Goal: Book appointment/travel/reservation

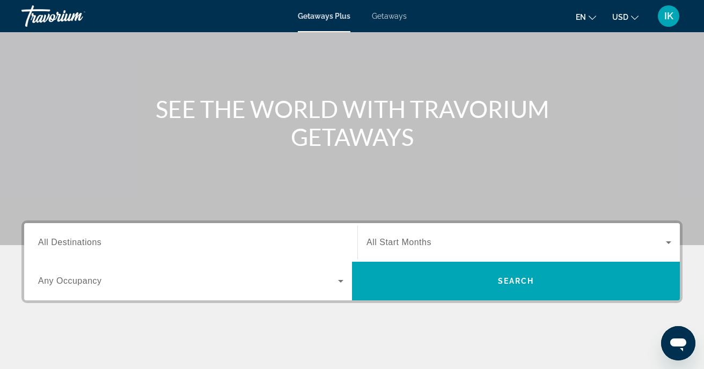
scroll to position [83, 0]
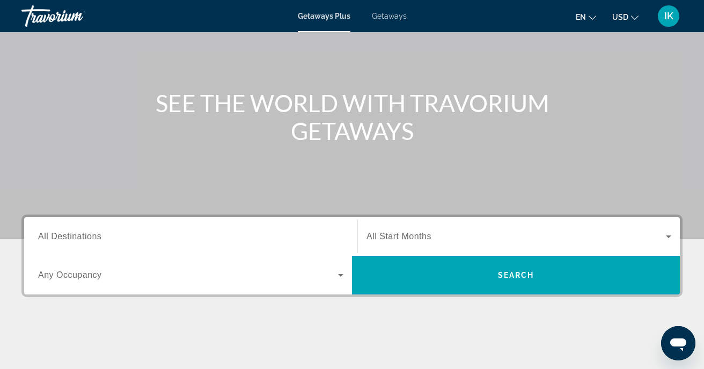
click at [341, 274] on icon "Search widget" at bounding box center [340, 275] width 13 height 13
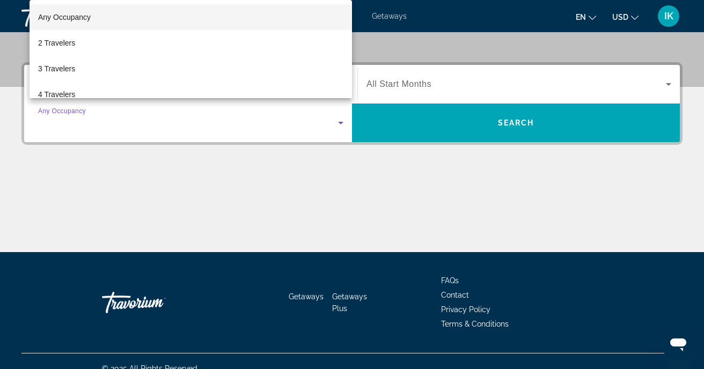
scroll to position [250, 0]
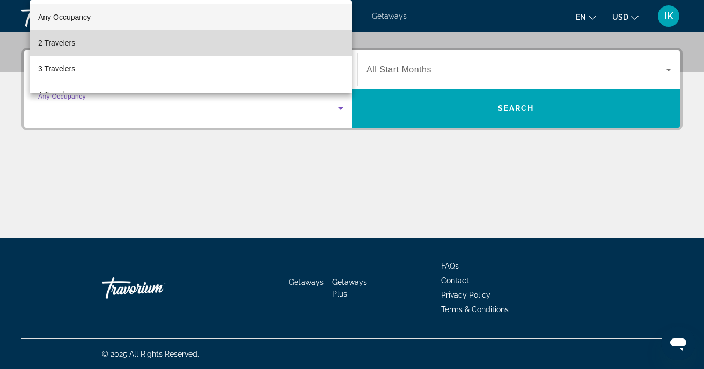
click at [214, 43] on mat-option "2 Travelers" at bounding box center [191, 43] width 323 height 26
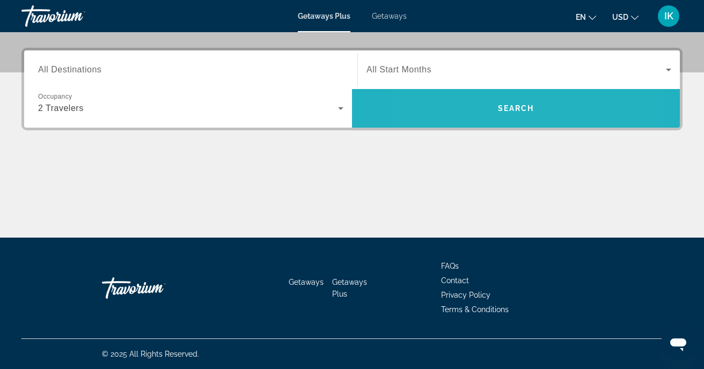
click at [468, 107] on span "Search widget" at bounding box center [516, 109] width 328 height 26
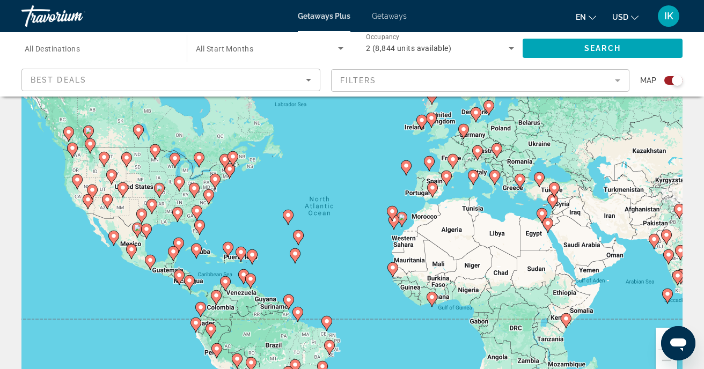
scroll to position [41, 0]
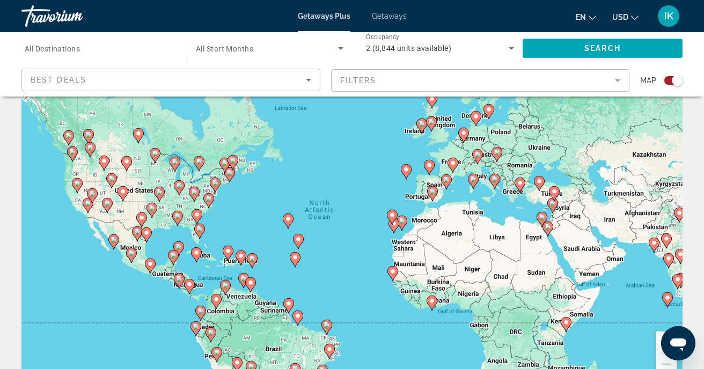
click at [164, 255] on div "To activate drag with keyboard, press Alt + Enter. Once in keyboard drag state,…" at bounding box center [351, 227] width 661 height 322
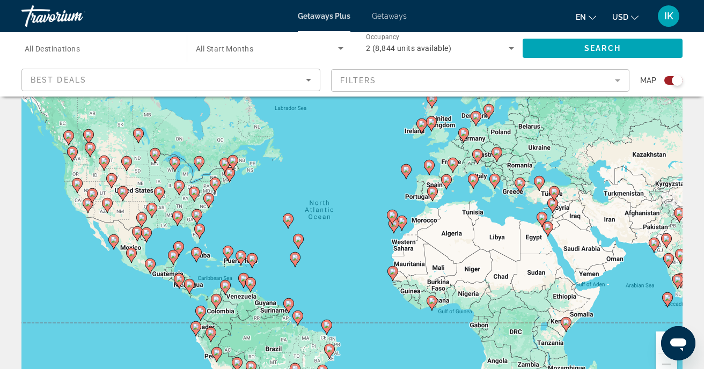
click at [164, 255] on div "To activate drag with keyboard, press Alt + Enter. Once in keyboard drag state,…" at bounding box center [351, 227] width 661 height 322
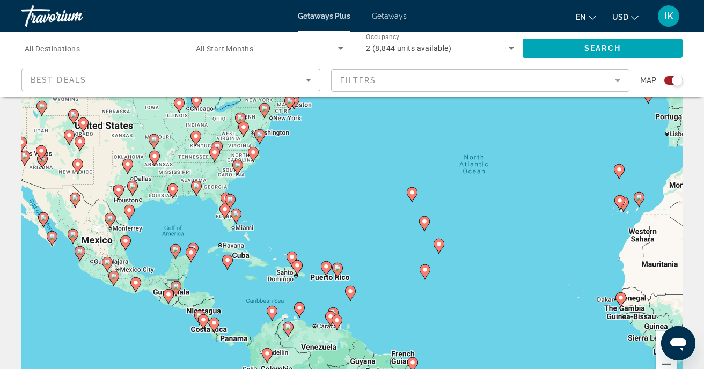
click at [141, 245] on div "To activate drag with keyboard, press Alt + Enter. Once in keyboard drag state,…" at bounding box center [351, 227] width 661 height 322
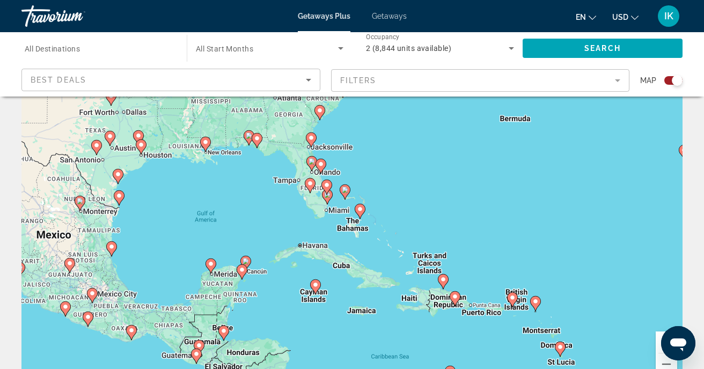
click at [262, 286] on div "To activate drag with keyboard, press Alt + Enter. Once in keyboard drag state,…" at bounding box center [351, 227] width 661 height 322
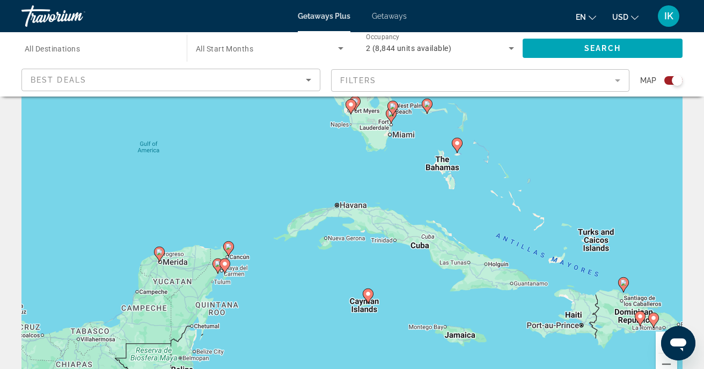
click at [259, 279] on div "To activate drag with keyboard, press Alt + Enter. Once in keyboard drag state,…" at bounding box center [351, 227] width 661 height 322
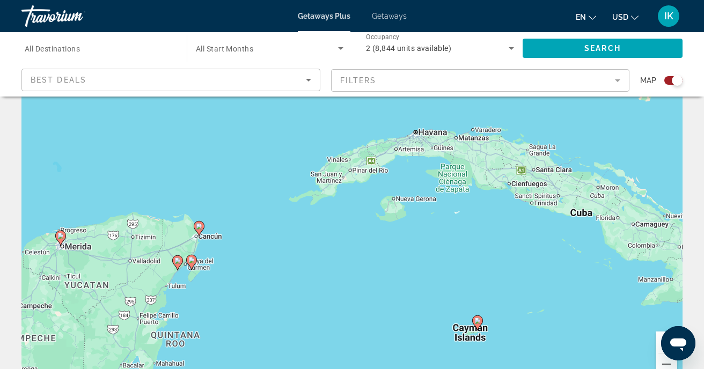
click at [234, 283] on div "To activate drag with keyboard, press Alt + Enter. Once in keyboard drag state,…" at bounding box center [351, 227] width 661 height 322
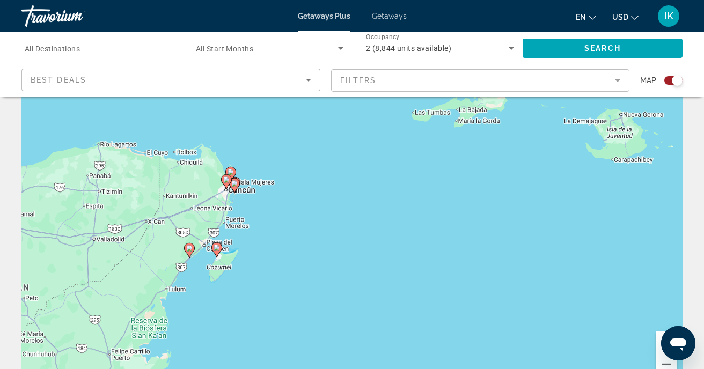
drag, startPoint x: 195, startPoint y: 265, endPoint x: 266, endPoint y: 265, distance: 70.8
click at [266, 265] on div "To activate drag with keyboard, press Alt + Enter. Once in keyboard drag state,…" at bounding box center [351, 227] width 661 height 322
click at [268, 222] on div "To activate drag with keyboard, press Alt + Enter. Once in keyboard drag state,…" at bounding box center [351, 227] width 661 height 322
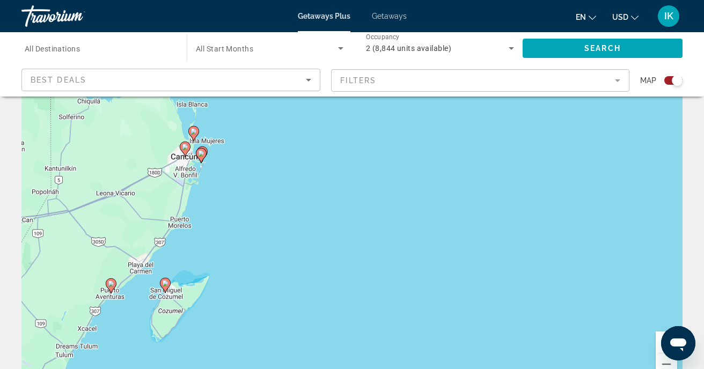
click at [218, 199] on div "To activate drag with keyboard, press Alt + Enter. Once in keyboard drag state,…" at bounding box center [351, 227] width 661 height 322
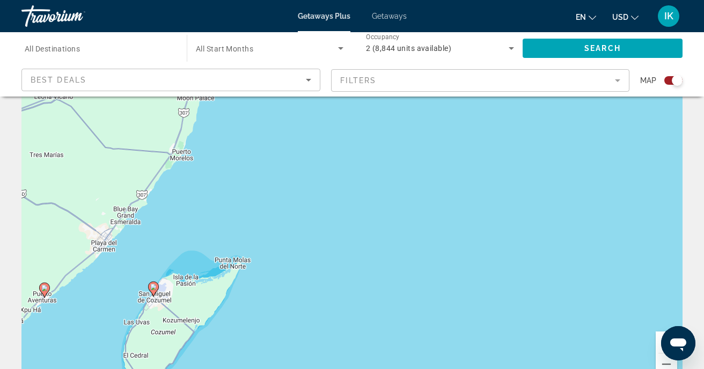
drag, startPoint x: 211, startPoint y: 147, endPoint x: 257, endPoint y: 49, distance: 108.0
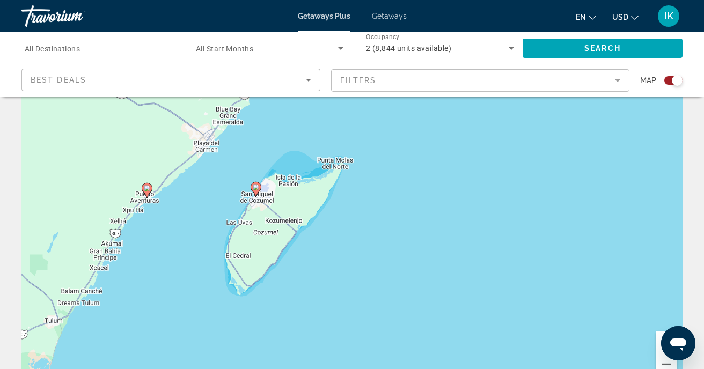
drag, startPoint x: 226, startPoint y: 210, endPoint x: 324, endPoint y: 115, distance: 136.6
click at [324, 115] on div "To activate drag with keyboard, press Alt + Enter. Once in keyboard drag state,…" at bounding box center [351, 227] width 661 height 322
click at [173, 219] on div "To activate drag with keyboard, press Alt + Enter. Once in keyboard drag state,…" at bounding box center [351, 227] width 661 height 322
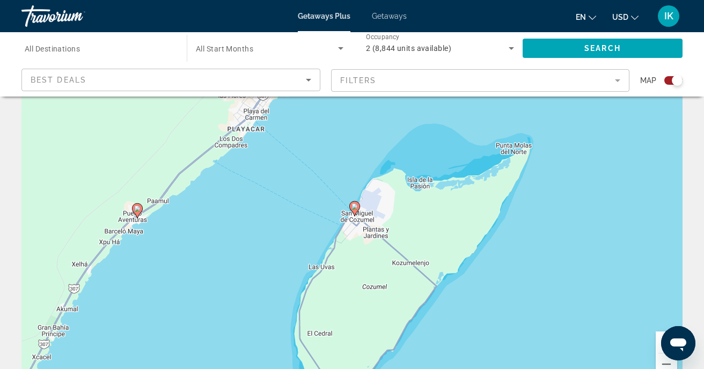
drag, startPoint x: 162, startPoint y: 181, endPoint x: 178, endPoint y: 221, distance: 42.9
click at [178, 221] on div "To activate drag with keyboard, press Alt + Enter. Once in keyboard drag state,…" at bounding box center [351, 227] width 661 height 322
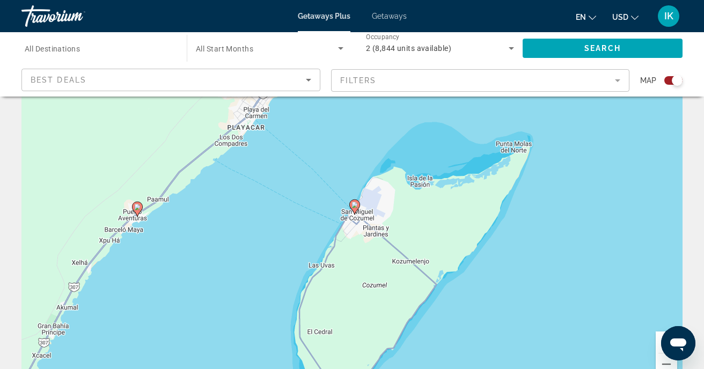
click at [178, 221] on div "To activate drag with keyboard, press Alt + Enter. Once in keyboard drag state,…" at bounding box center [351, 227] width 661 height 322
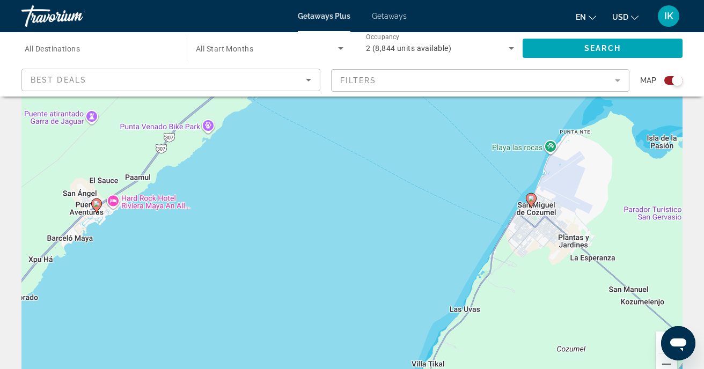
click at [124, 231] on div "To activate drag with keyboard, press Alt + Enter. Once in keyboard drag state,…" at bounding box center [351, 227] width 661 height 322
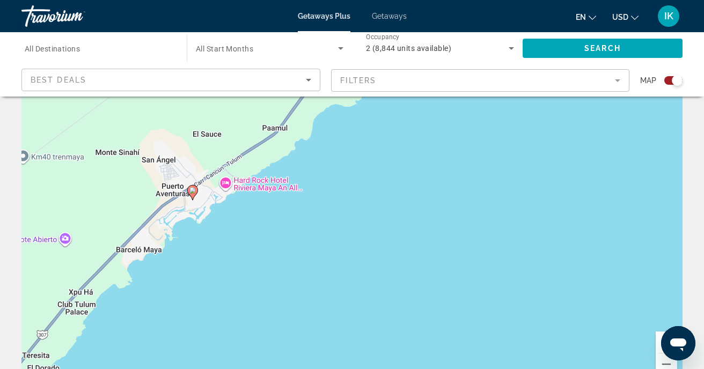
drag, startPoint x: 109, startPoint y: 221, endPoint x: 233, endPoint y: 223, distance: 124.0
click at [233, 223] on div "To activate drag with keyboard, press Alt + Enter. Once in keyboard drag state,…" at bounding box center [351, 227] width 661 height 322
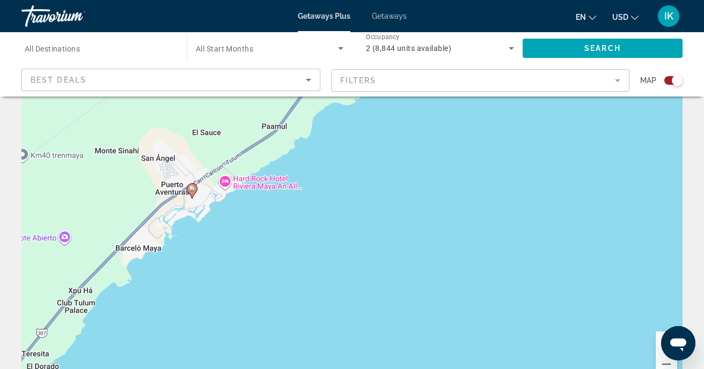
click at [233, 222] on div "To activate drag with keyboard, press Alt + Enter. Once in keyboard drag state,…" at bounding box center [351, 227] width 661 height 322
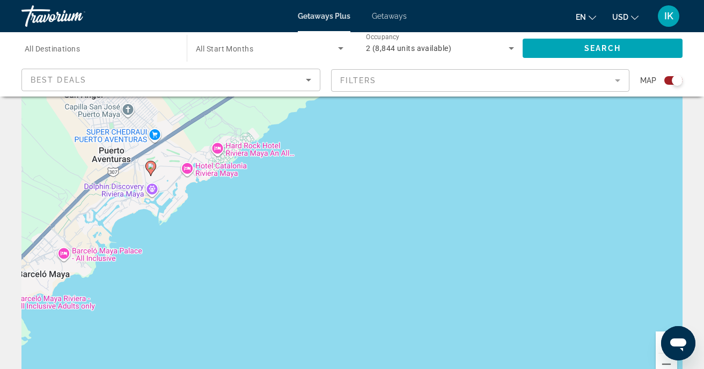
click at [226, 217] on div "To activate drag with keyboard, press Alt + Enter. Once in keyboard drag state,…" at bounding box center [351, 227] width 661 height 322
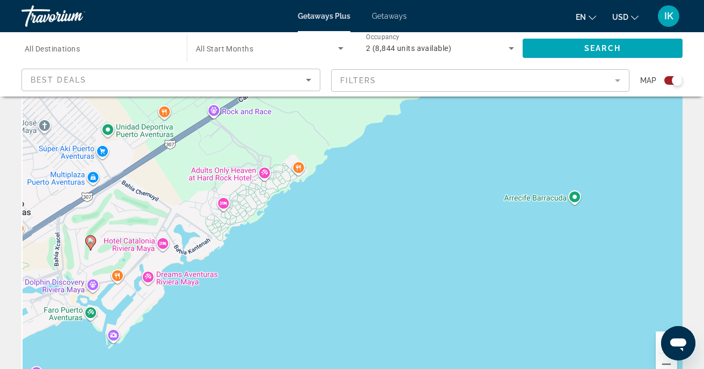
drag, startPoint x: 208, startPoint y: 158, endPoint x: 224, endPoint y: 276, distance: 119.2
click at [223, 277] on div "To activate drag with keyboard, press Alt + Enter. Once in keyboard drag state,…" at bounding box center [351, 227] width 661 height 322
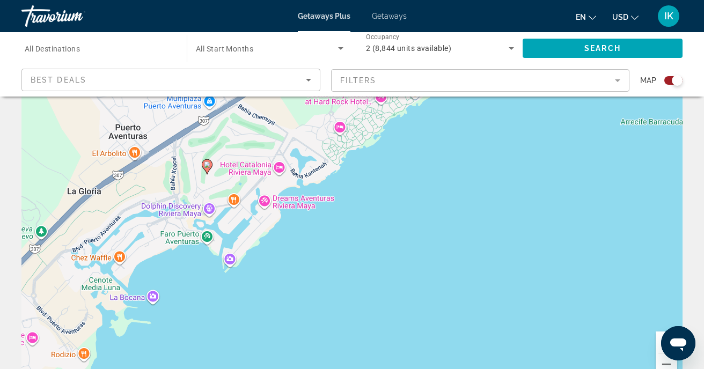
drag, startPoint x: 179, startPoint y: 281, endPoint x: 297, endPoint y: 204, distance: 140.5
click at [297, 204] on div "To activate drag with keyboard, press Alt + Enter. Once in keyboard drag state,…" at bounding box center [351, 227] width 661 height 322
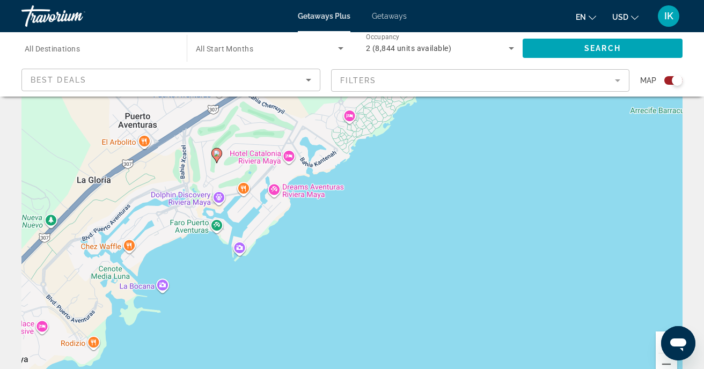
drag, startPoint x: 261, startPoint y: 246, endPoint x: 272, endPoint y: 233, distance: 17.5
click at [272, 233] on div "To activate drag with keyboard, press Alt + Enter. Once in keyboard drag state,…" at bounding box center [351, 227] width 661 height 322
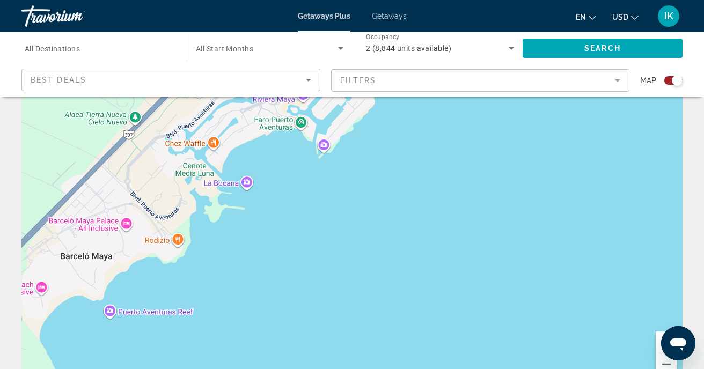
drag, startPoint x: 277, startPoint y: 278, endPoint x: 361, endPoint y: 172, distance: 135.2
click at [361, 172] on div "To activate drag with keyboard, press Alt + Enter. Once in keyboard drag state,…" at bounding box center [351, 227] width 661 height 322
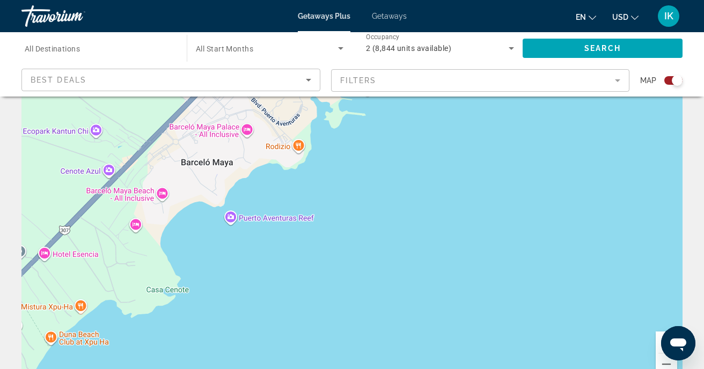
drag, startPoint x: 217, startPoint y: 276, endPoint x: 339, endPoint y: 181, distance: 154.4
click at [339, 181] on div "To activate drag with keyboard, press Alt + Enter. Once in keyboard drag state,…" at bounding box center [351, 227] width 661 height 322
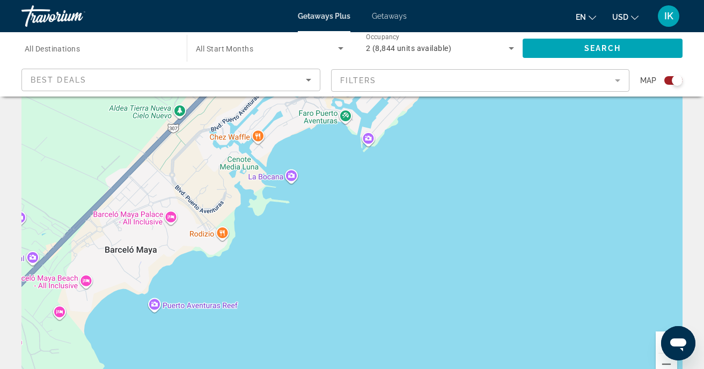
drag, startPoint x: 339, startPoint y: 181, endPoint x: 232, endPoint y: 294, distance: 154.9
click at [239, 288] on div "Main content" at bounding box center [351, 227] width 661 height 322
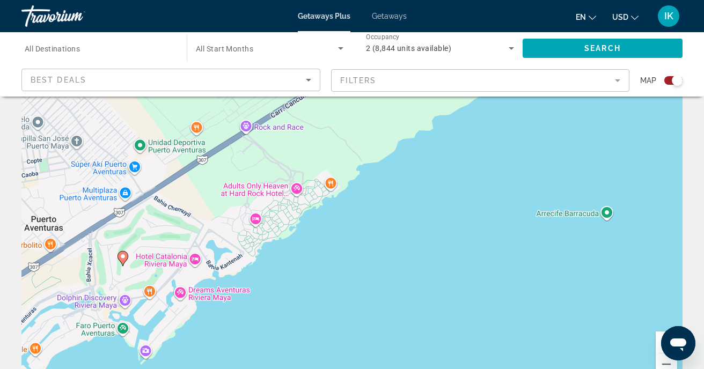
drag, startPoint x: 389, startPoint y: 224, endPoint x: 293, endPoint y: 316, distance: 133.6
click at [292, 316] on div "To activate drag with keyboard, press Alt + Enter. Once in keyboard drag state,…" at bounding box center [351, 227] width 661 height 322
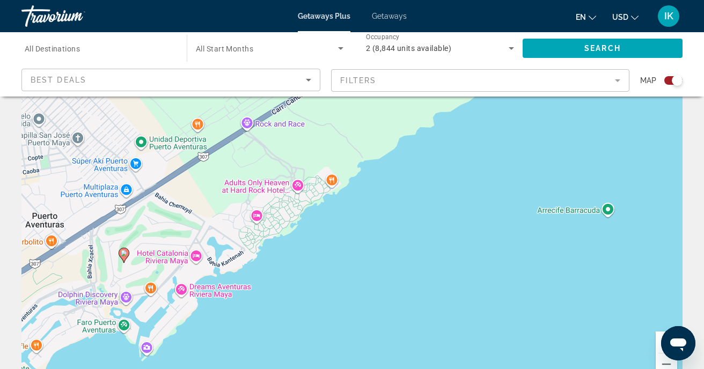
click at [127, 253] on image "Main content" at bounding box center [124, 253] width 6 height 6
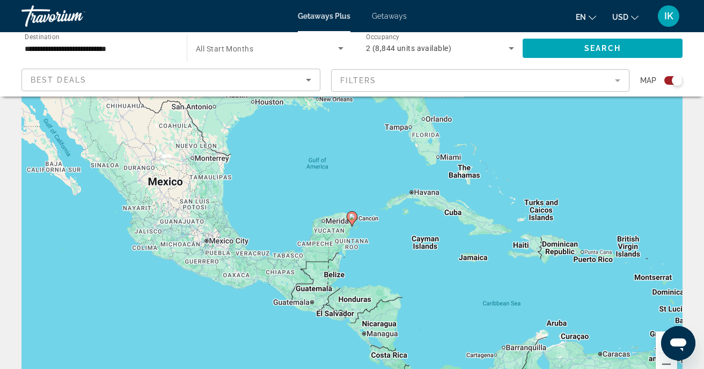
click at [353, 220] on image "Main content" at bounding box center [352, 217] width 6 height 6
type input "**********"
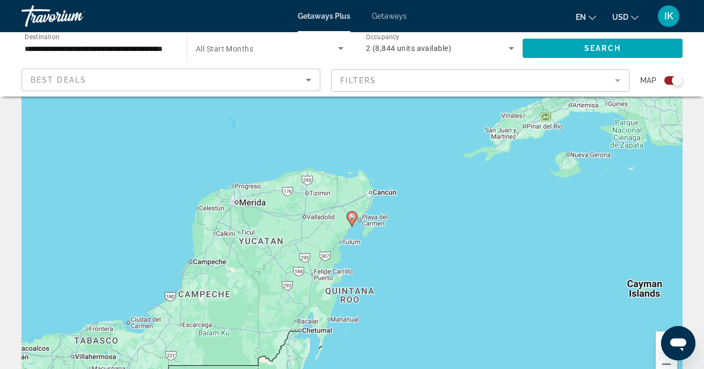
click at [353, 220] on image "Main content" at bounding box center [352, 217] width 6 height 6
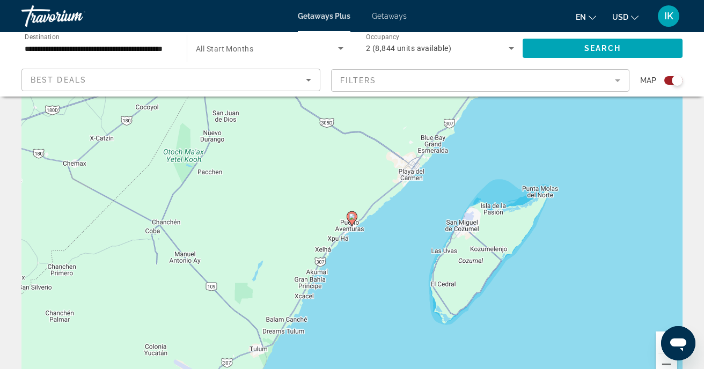
click at [353, 220] on image "Main content" at bounding box center [352, 217] width 6 height 6
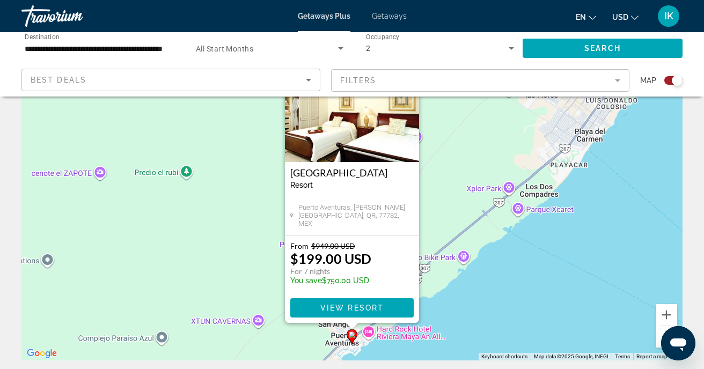
scroll to position [74, 0]
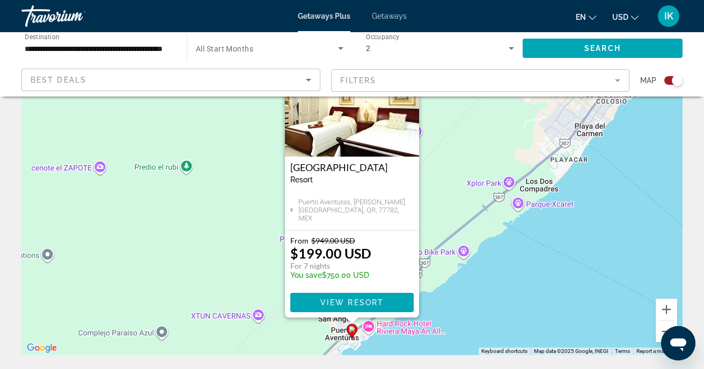
click at [340, 252] on p "$199.00 USD" at bounding box center [330, 253] width 81 height 16
click at [344, 303] on span "View Resort" at bounding box center [351, 302] width 63 height 9
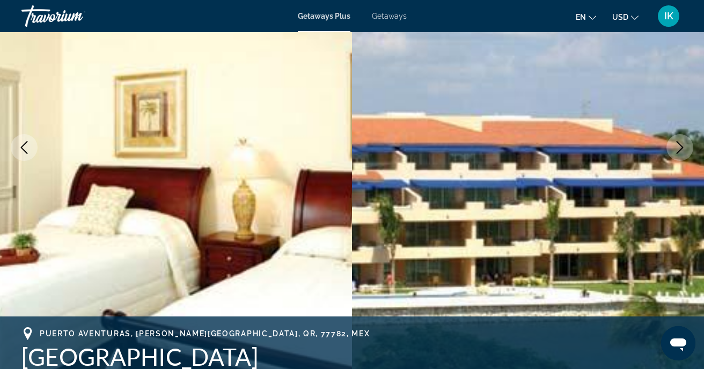
scroll to position [142, 0]
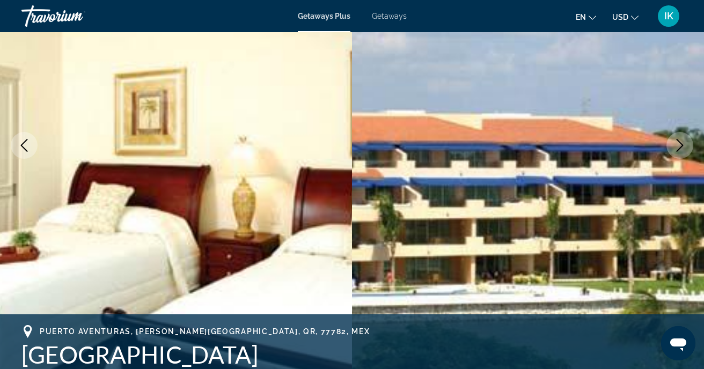
click at [680, 145] on icon "Next image" at bounding box center [680, 145] width 13 height 13
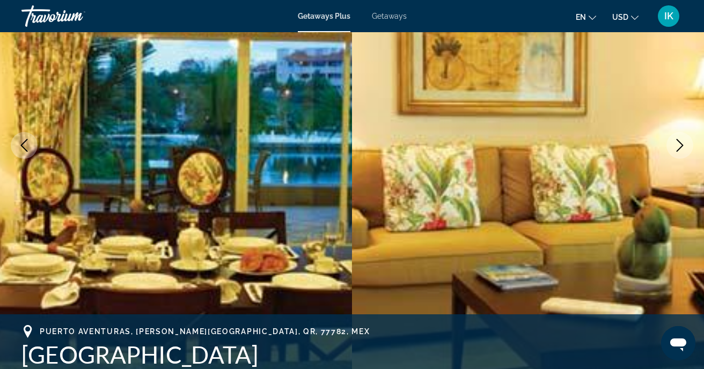
click at [680, 146] on icon "Next image" at bounding box center [680, 145] width 13 height 13
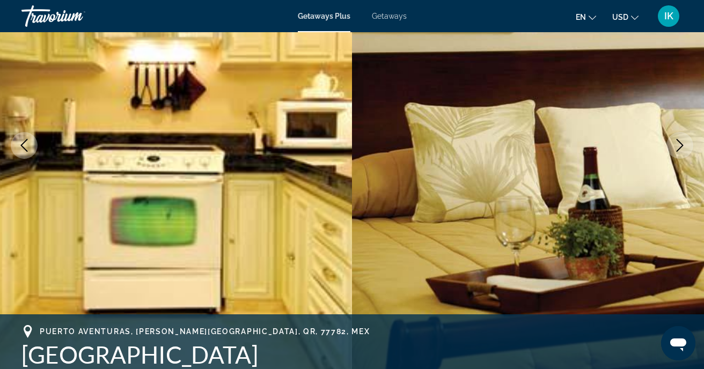
click at [680, 147] on icon "Next image" at bounding box center [680, 145] width 13 height 13
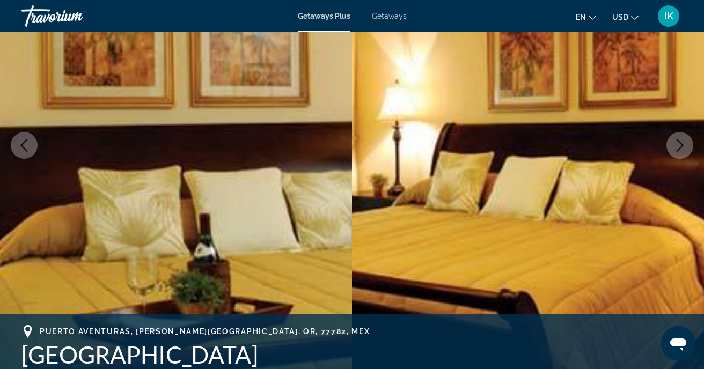
click at [680, 148] on icon "Next image" at bounding box center [680, 145] width 7 height 13
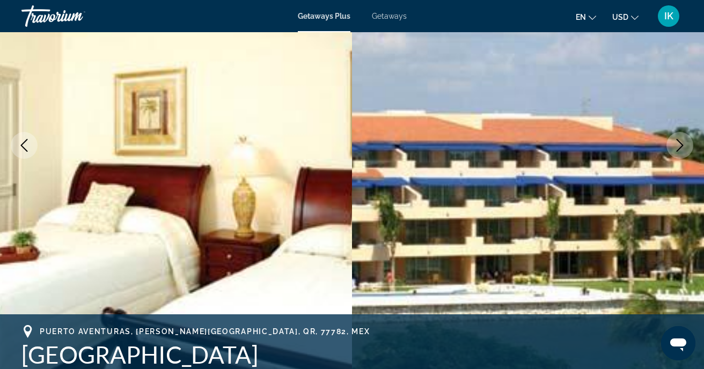
click at [680, 148] on icon "Next image" at bounding box center [680, 145] width 7 height 13
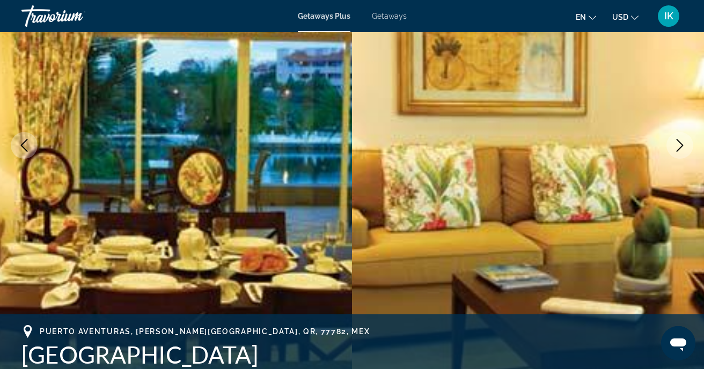
click at [679, 148] on icon "Next image" at bounding box center [680, 145] width 7 height 13
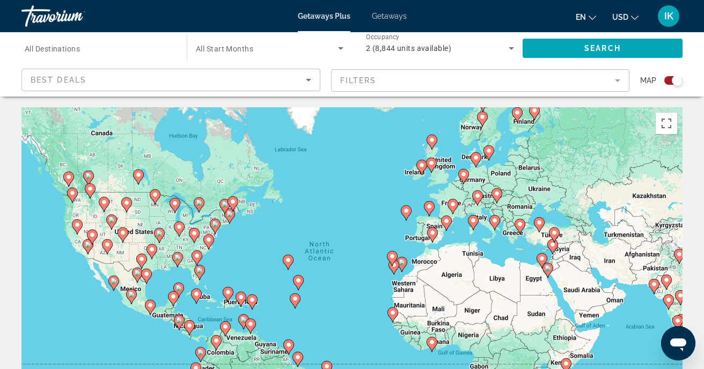
click at [342, 50] on icon "Search widget" at bounding box center [340, 48] width 13 height 13
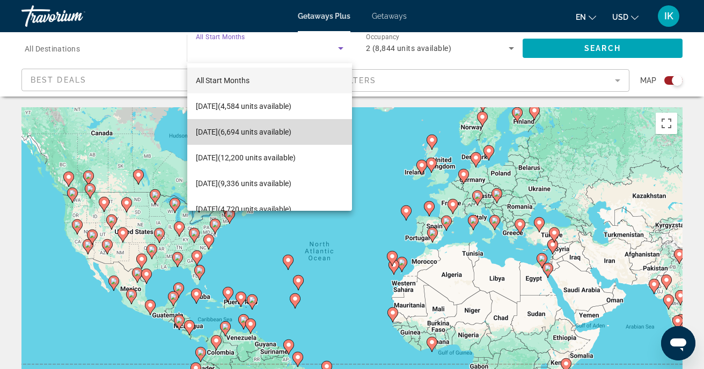
click at [291, 134] on span "[DATE] (6,694 units available)" at bounding box center [244, 132] width 96 height 13
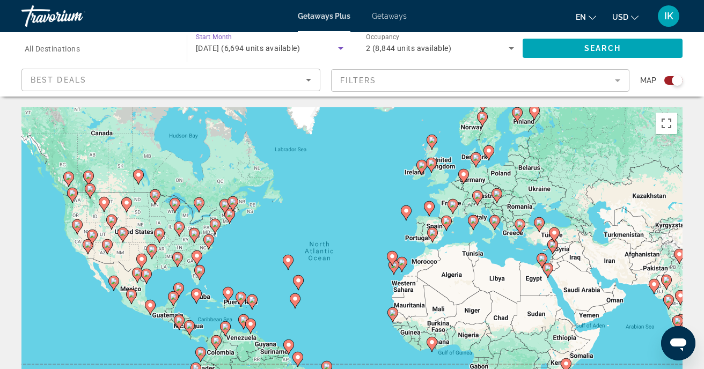
click at [510, 48] on icon "Search widget" at bounding box center [511, 48] width 5 height 3
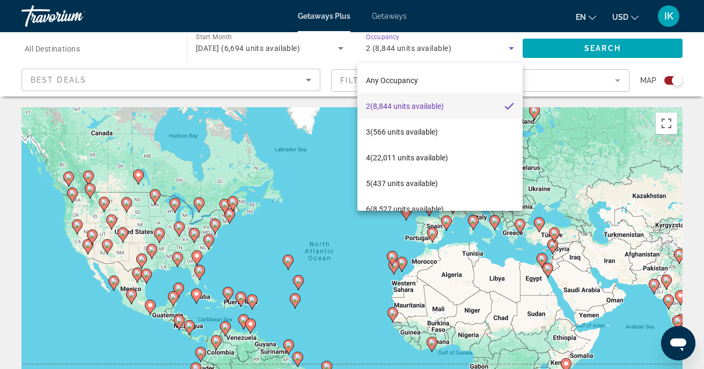
click at [128, 56] on div at bounding box center [352, 184] width 704 height 369
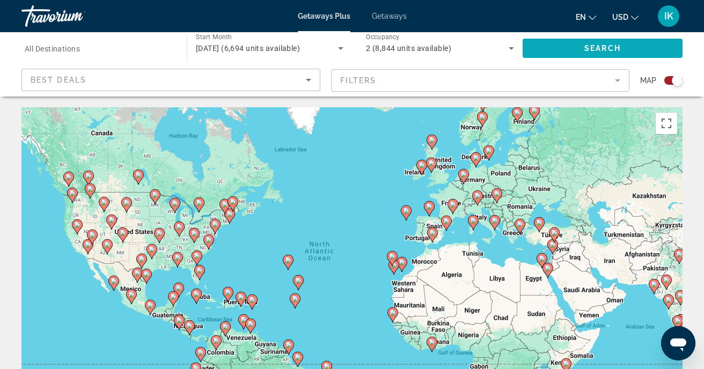
click at [558, 48] on span "Search widget" at bounding box center [603, 48] width 160 height 26
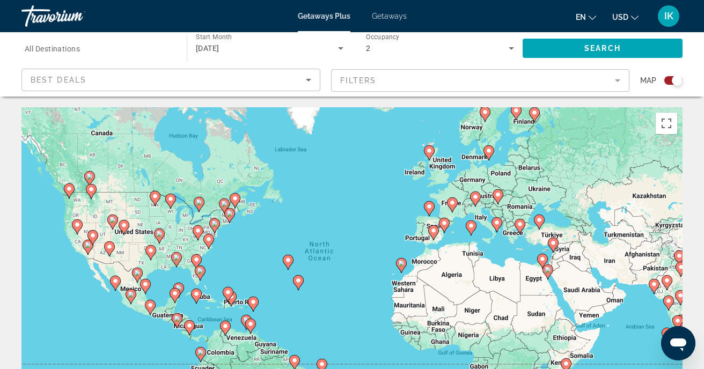
click at [618, 81] on mat-form-field "Filters" at bounding box center [480, 80] width 299 height 23
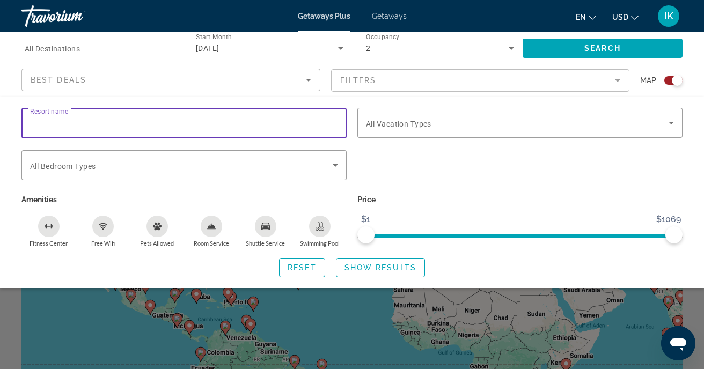
click at [294, 127] on input "Resort name" at bounding box center [184, 123] width 308 height 13
type input "**********"
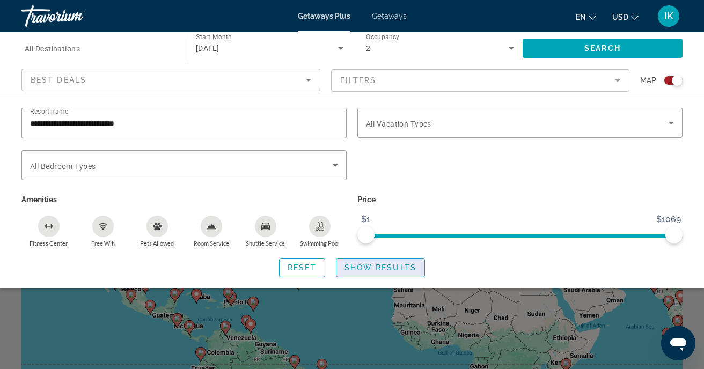
click at [360, 271] on span "Show Results" at bounding box center [381, 268] width 72 height 9
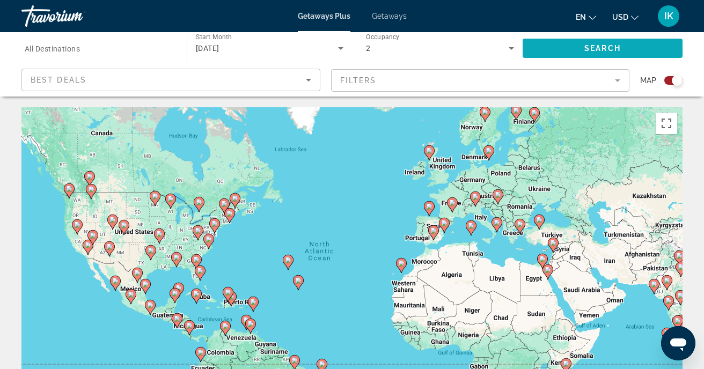
click at [609, 49] on span "Search" at bounding box center [602, 48] width 36 height 9
click at [211, 287] on div "To activate drag with keyboard, press Alt + Enter. Once in keyboard drag state,…" at bounding box center [351, 268] width 661 height 322
click at [211, 288] on div "To activate drag with keyboard, press Alt + Enter. Once in keyboard drag state,…" at bounding box center [351, 268] width 661 height 322
click at [196, 300] on icon "Main content" at bounding box center [197, 296] width 10 height 14
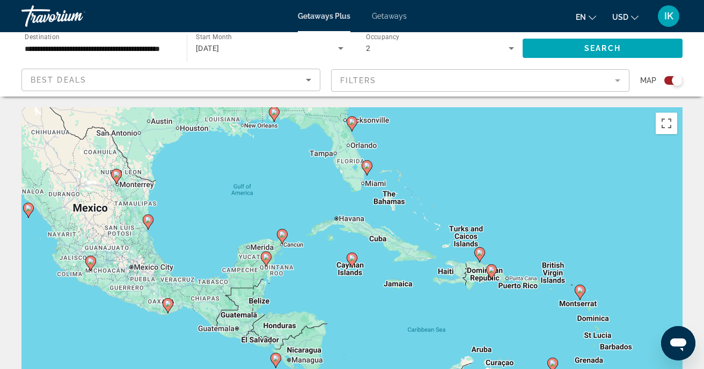
click at [287, 260] on div "To activate drag with keyboard, press Alt + Enter. Once in keyboard drag state,…" at bounding box center [351, 268] width 661 height 322
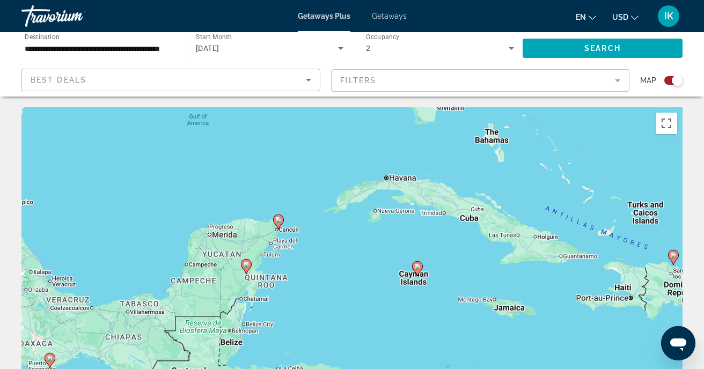
click at [287, 260] on div "To activate drag with keyboard, press Alt + Enter. Once in keyboard drag state,…" at bounding box center [351, 268] width 661 height 322
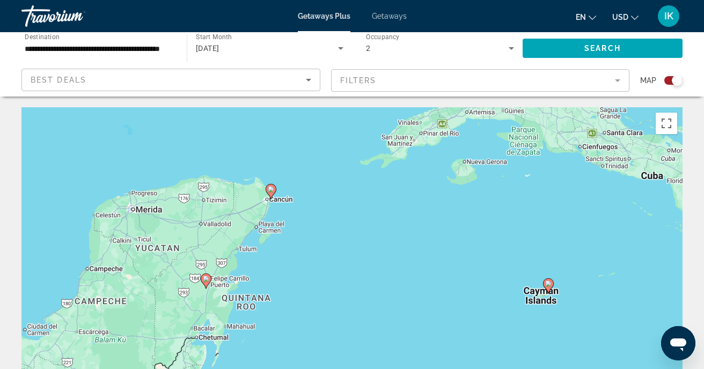
click at [287, 260] on div "To activate drag with keyboard, press Alt + Enter. Once in keyboard drag state,…" at bounding box center [351, 268] width 661 height 322
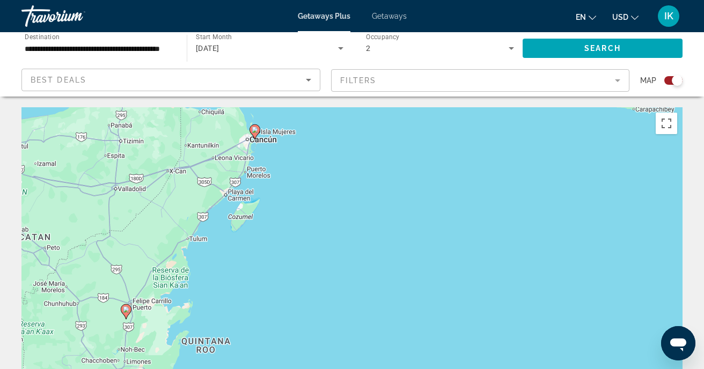
click at [282, 188] on div "To activate drag with keyboard, press Alt + Enter. Once in keyboard drag state,…" at bounding box center [351, 268] width 661 height 322
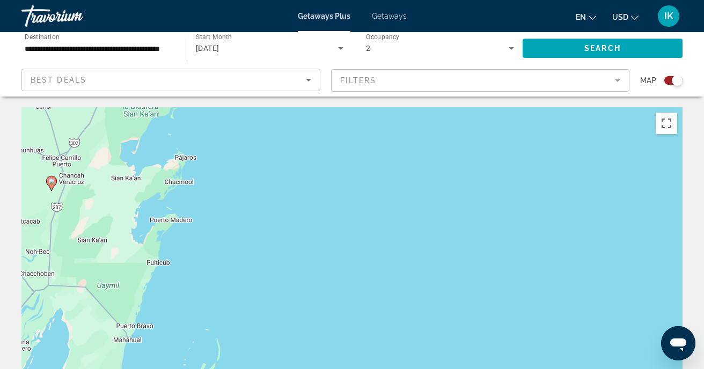
drag, startPoint x: 232, startPoint y: 278, endPoint x: 313, endPoint y: 17, distance: 273.8
click at [313, 17] on div "**********" at bounding box center [352, 184] width 704 height 369
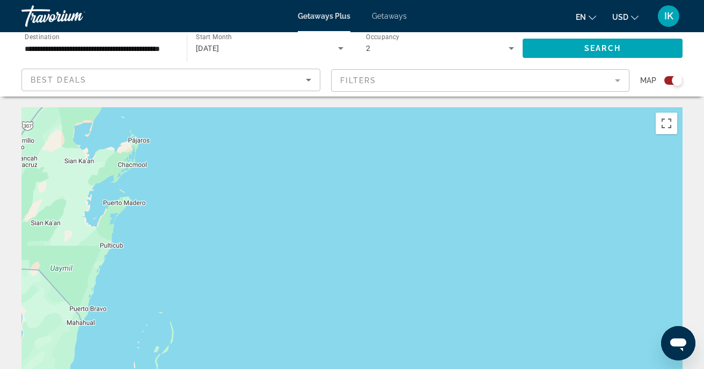
drag, startPoint x: 255, startPoint y: 213, endPoint x: 210, endPoint y: 201, distance: 46.6
click at [210, 201] on div "To activate drag with keyboard, press Alt + Enter. Once in keyboard drag state,…" at bounding box center [351, 268] width 661 height 322
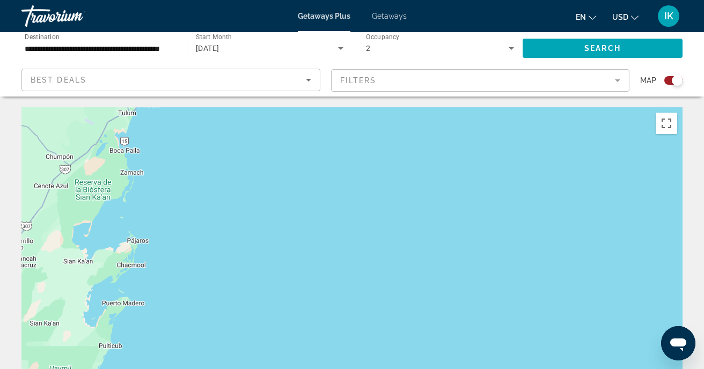
drag, startPoint x: 210, startPoint y: 201, endPoint x: 213, endPoint y: 353, distance: 152.5
click at [213, 355] on div "To activate drag with keyboard, press Alt + Enter. Once in keyboard drag state,…" at bounding box center [351, 268] width 661 height 322
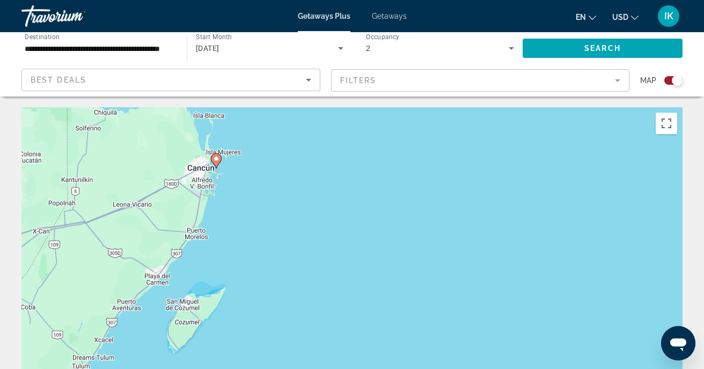
drag, startPoint x: 261, startPoint y: 201, endPoint x: 210, endPoint y: 403, distance: 208.1
click at [210, 369] on html "**********" at bounding box center [352, 184] width 704 height 369
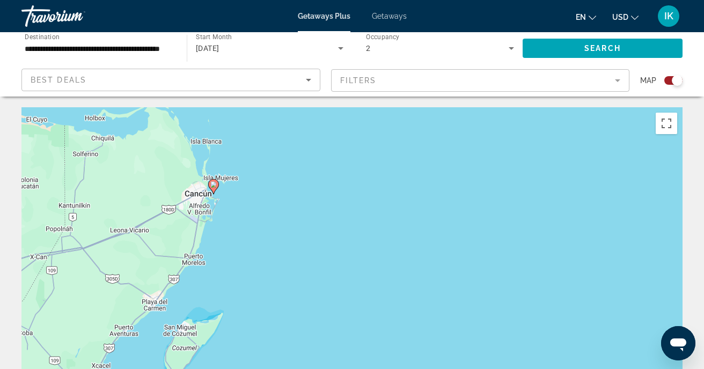
drag, startPoint x: 276, startPoint y: 213, endPoint x: 275, endPoint y: 243, distance: 30.6
click at [275, 243] on div "To activate drag with keyboard, press Alt + Enter. Once in keyboard drag state,…" at bounding box center [351, 268] width 661 height 322
click at [246, 225] on div "To activate drag with keyboard, press Alt + Enter. Once in keyboard drag state,…" at bounding box center [351, 268] width 661 height 322
click at [246, 224] on div "To activate drag with keyboard, press Alt + Enter. Once in keyboard drag state,…" at bounding box center [351, 268] width 661 height 322
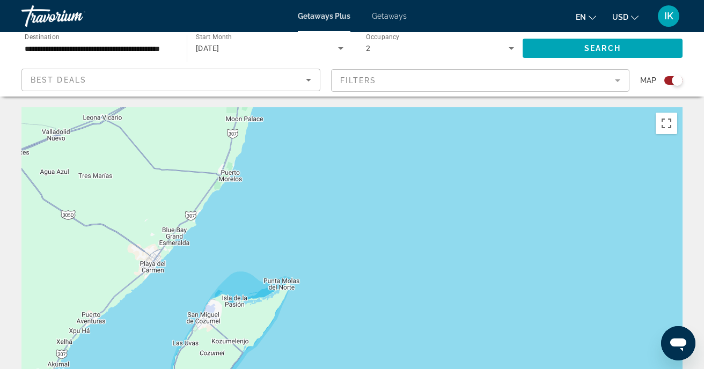
drag, startPoint x: 196, startPoint y: 260, endPoint x: 286, endPoint y: 142, distance: 148.4
click at [286, 142] on div "To activate drag with keyboard, press Alt + Enter. Once in keyboard drag state,…" at bounding box center [351, 268] width 661 height 322
click at [259, 187] on div "To activate drag with keyboard, press Alt + Enter. Once in keyboard drag state,…" at bounding box center [351, 268] width 661 height 322
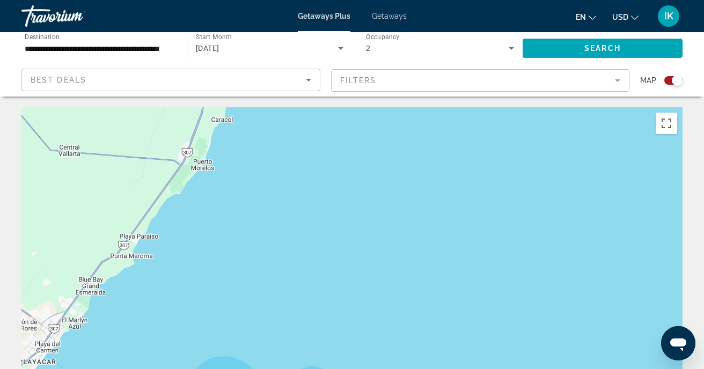
click at [232, 176] on div "To activate drag with keyboard, press Alt + Enter. Once in keyboard drag state,…" at bounding box center [351, 268] width 661 height 322
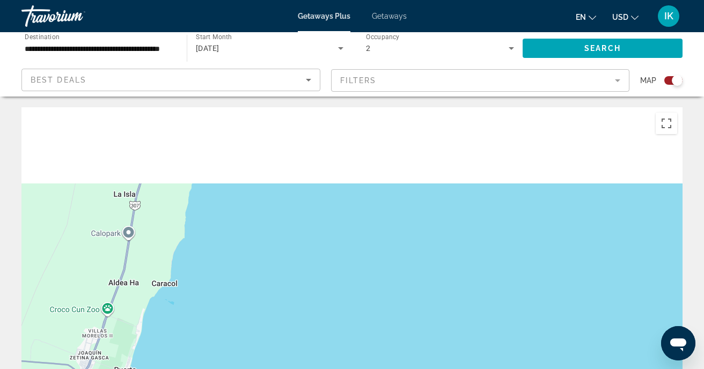
drag, startPoint x: 247, startPoint y: 159, endPoint x: 193, endPoint y: 394, distance: 241.4
click at [193, 369] on html "**********" at bounding box center [352, 184] width 704 height 369
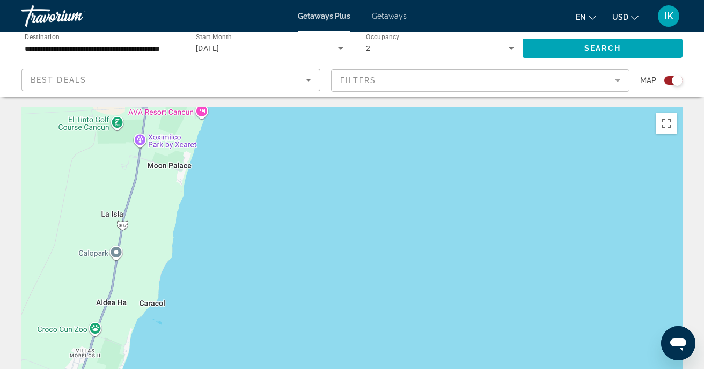
click at [219, 274] on div "To activate drag with keyboard, press Alt + Enter. Once in keyboard drag state,…" at bounding box center [351, 268] width 661 height 322
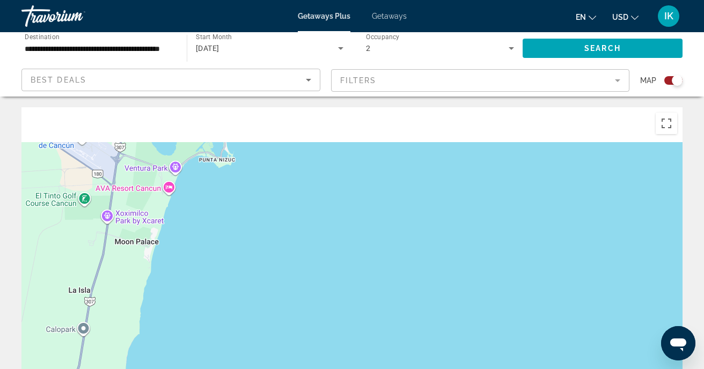
drag, startPoint x: 220, startPoint y: 266, endPoint x: 170, endPoint y: 387, distance: 130.9
click at [170, 369] on html "**********" at bounding box center [352, 184] width 704 height 369
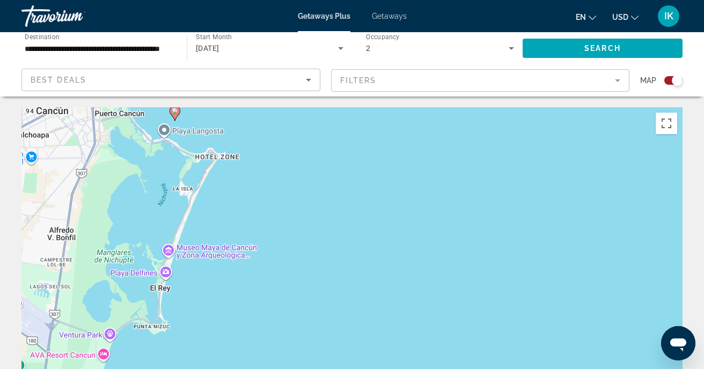
drag, startPoint x: 250, startPoint y: 192, endPoint x: 203, endPoint y: 319, distance: 135.2
click at [203, 319] on div "To activate drag with keyboard, press Alt + Enter. Once in keyboard drag state,…" at bounding box center [351, 268] width 661 height 322
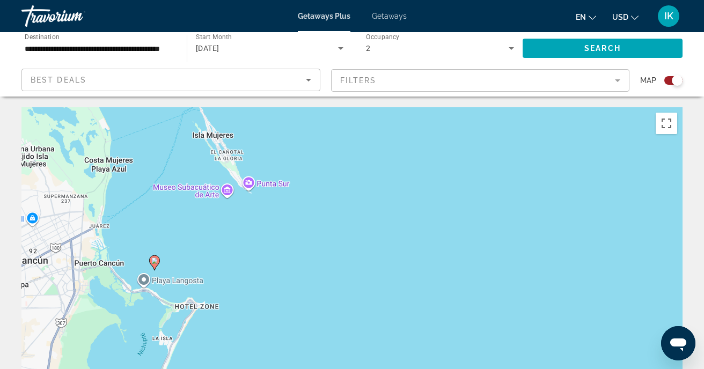
drag, startPoint x: 246, startPoint y: 211, endPoint x: 225, endPoint y: 359, distance: 149.5
click at [225, 360] on div "To activate drag with keyboard, press Alt + Enter. Once in keyboard drag state,…" at bounding box center [351, 268] width 661 height 322
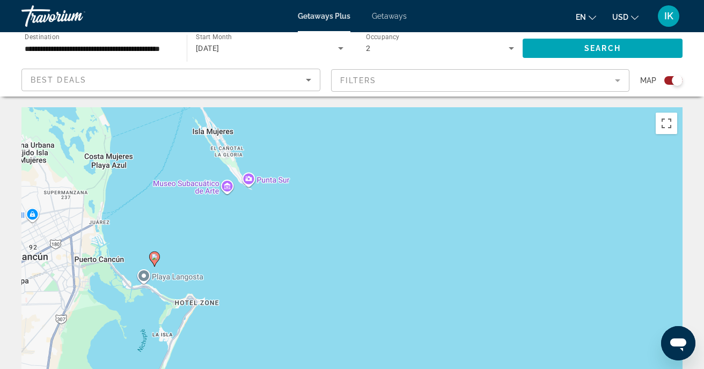
click at [185, 240] on div "To activate drag with keyboard, press Alt + Enter. Once in keyboard drag state,…" at bounding box center [351, 268] width 661 height 322
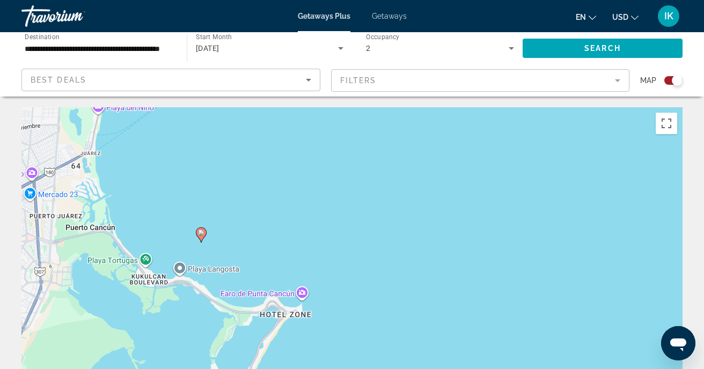
drag, startPoint x: 139, startPoint y: 315, endPoint x: 222, endPoint y: 260, distance: 99.6
click at [222, 260] on div "To activate drag with keyboard, press Alt + Enter. Once in keyboard drag state,…" at bounding box center [351, 268] width 661 height 322
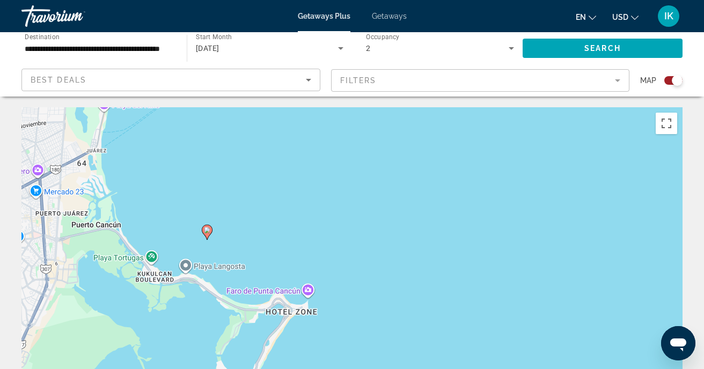
click at [226, 249] on div "To activate drag with keyboard, press Alt + Enter. Once in keyboard drag state,…" at bounding box center [351, 268] width 661 height 322
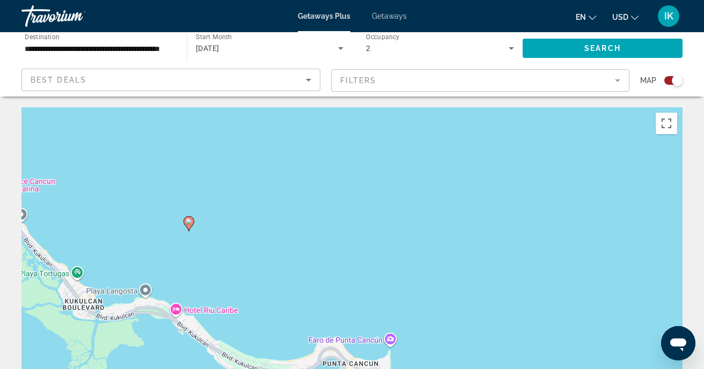
click at [189, 225] on icon "Main content" at bounding box center [189, 224] width 10 height 14
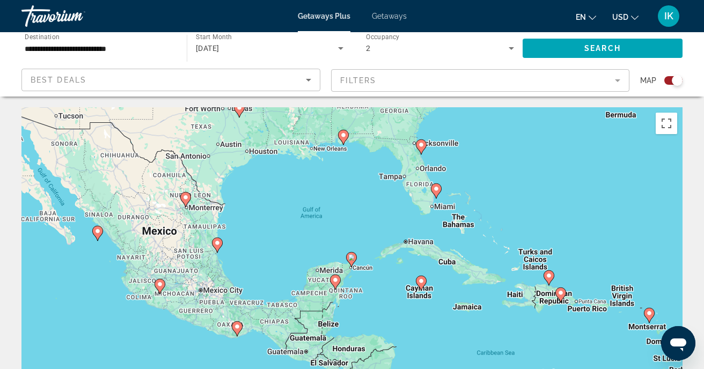
click at [352, 259] on image "Main content" at bounding box center [351, 257] width 6 height 6
type input "**********"
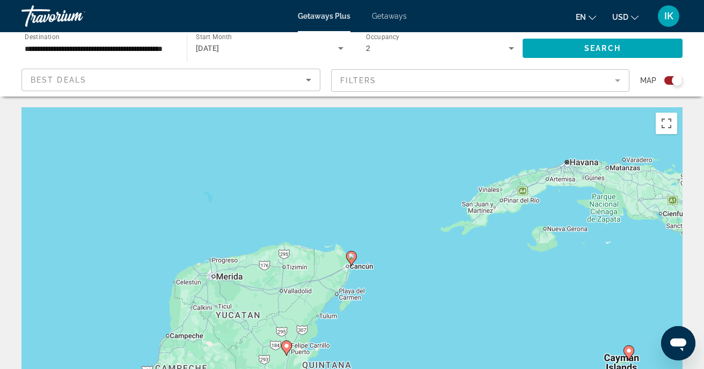
click at [352, 259] on image "Main content" at bounding box center [351, 256] width 6 height 6
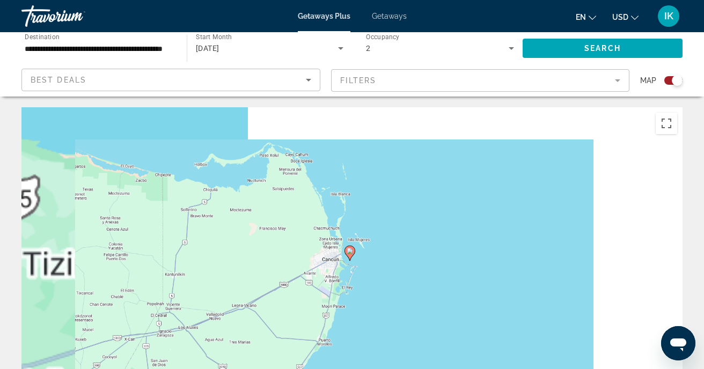
click at [352, 259] on div "To navigate, press the arrow keys. To activate drag with keyboard, press Alt + …" at bounding box center [351, 268] width 661 height 322
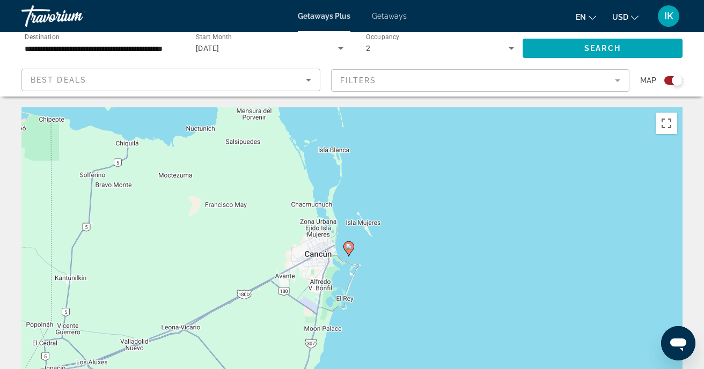
click at [349, 253] on icon "Main content" at bounding box center [349, 249] width 10 height 14
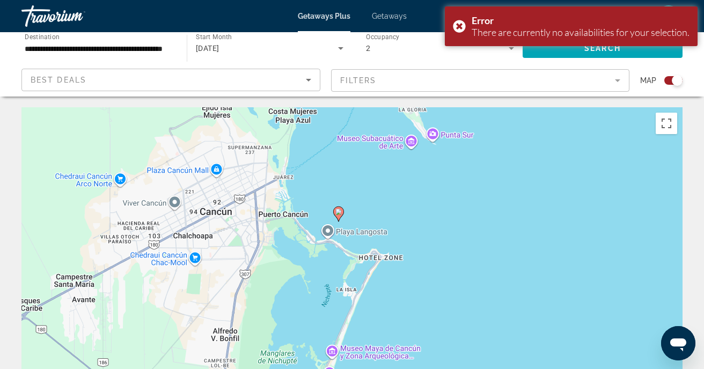
click at [338, 218] on icon "Main content" at bounding box center [339, 214] width 10 height 14
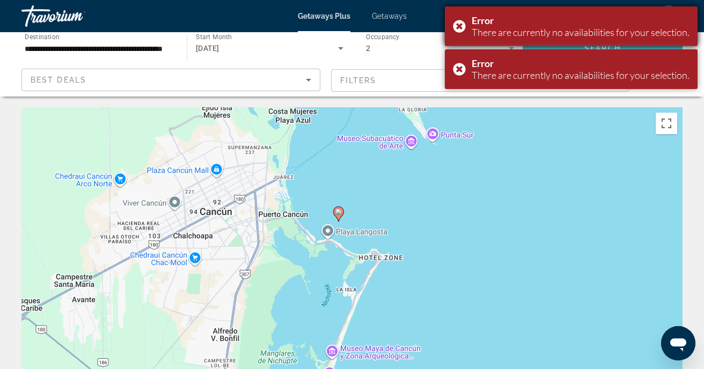
click at [459, 26] on div "Error There are currently no availabilities for your selection." at bounding box center [571, 26] width 253 height 40
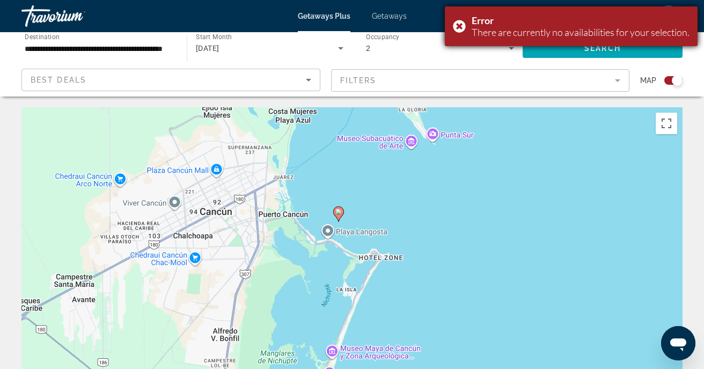
click at [458, 26] on div "Error There are currently no availabilities for your selection." at bounding box center [571, 26] width 253 height 40
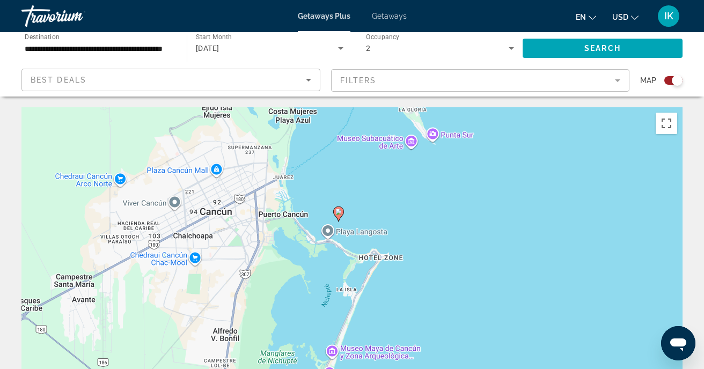
click at [144, 48] on input "**********" at bounding box center [99, 48] width 148 height 13
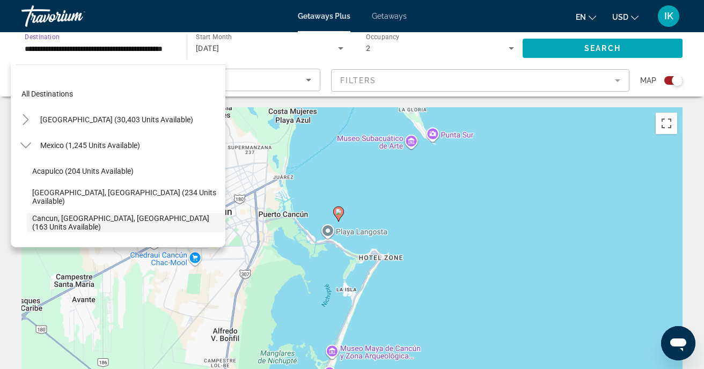
scroll to position [64, 0]
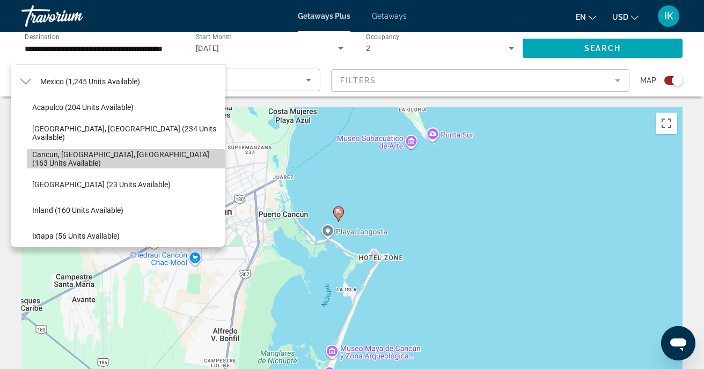
click at [92, 161] on span "Cancun, [GEOGRAPHIC_DATA], [GEOGRAPHIC_DATA] (163 units available)" at bounding box center [126, 158] width 188 height 17
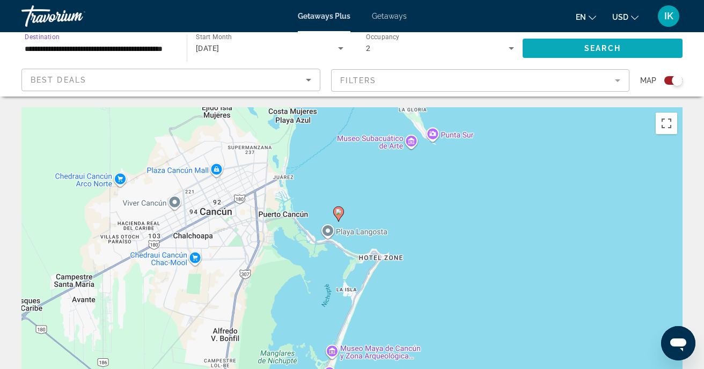
click at [548, 50] on span "Search widget" at bounding box center [603, 48] width 160 height 26
